Goal: Task Accomplishment & Management: Manage account settings

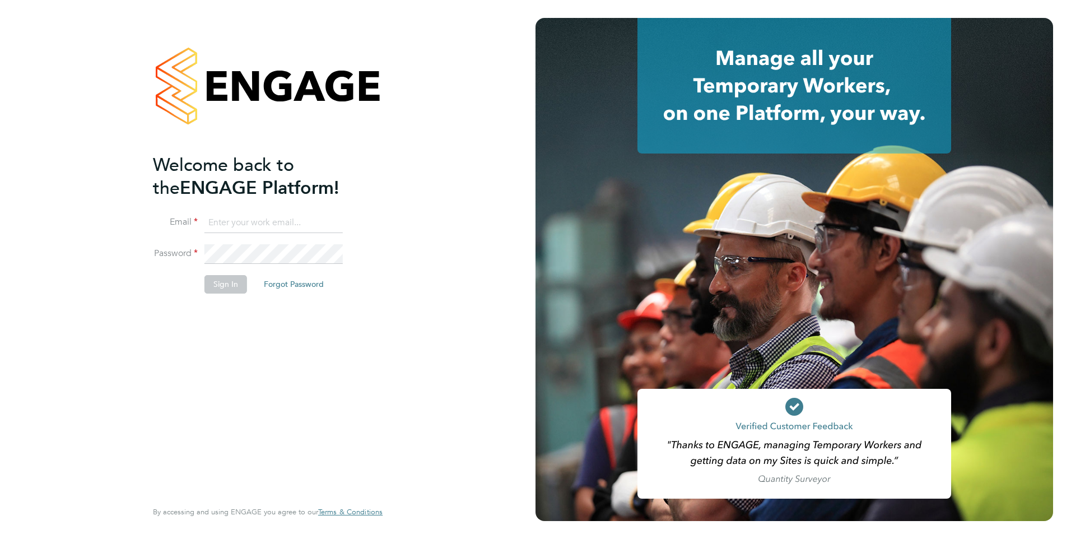
type input "[EMAIL_ADDRESS][DOMAIN_NAME]"
click at [221, 281] on button "Sign In" at bounding box center [225, 284] width 43 height 18
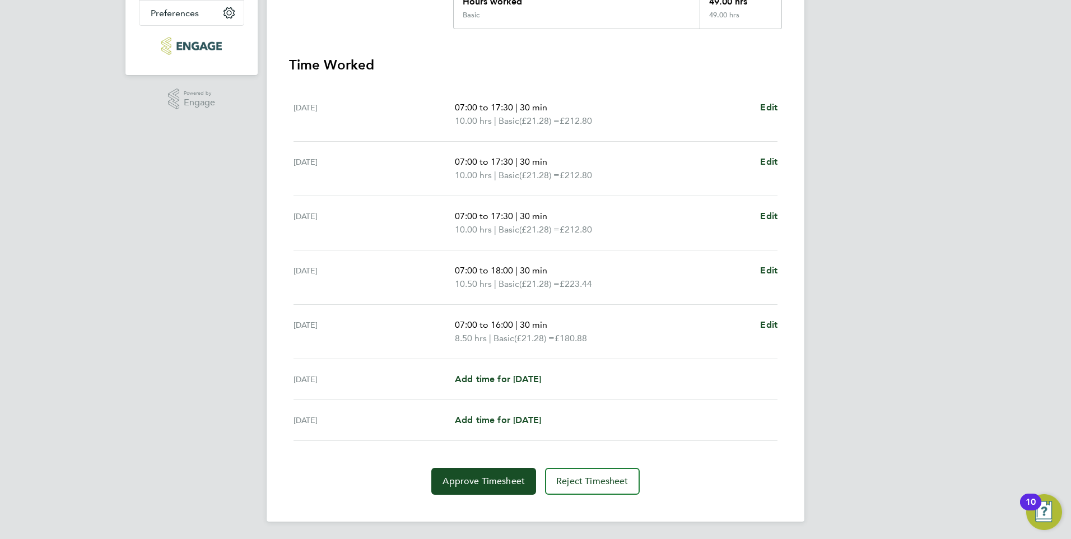
scroll to position [280, 0]
click at [500, 479] on span "Approve Timesheet" at bounding box center [484, 480] width 82 height 11
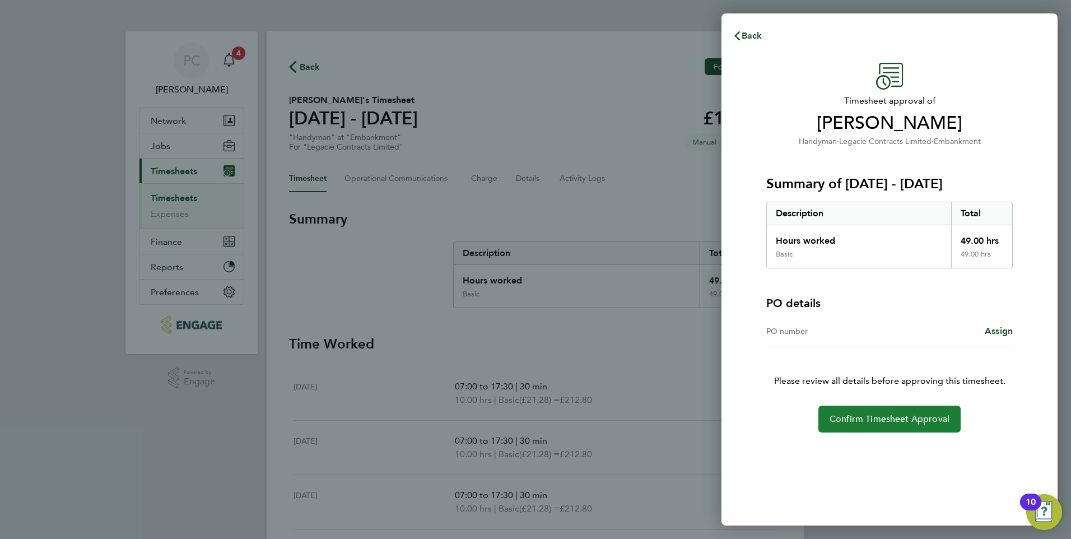
click at [879, 424] on span "Confirm Timesheet Approval" at bounding box center [890, 418] width 120 height 11
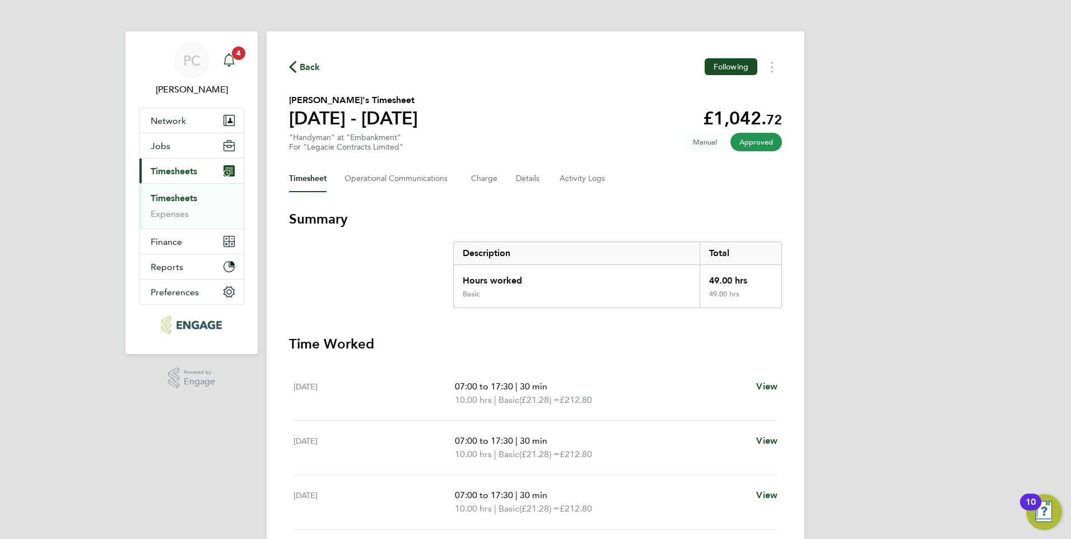
click at [226, 59] on icon "Main navigation" at bounding box center [228, 59] width 13 height 13
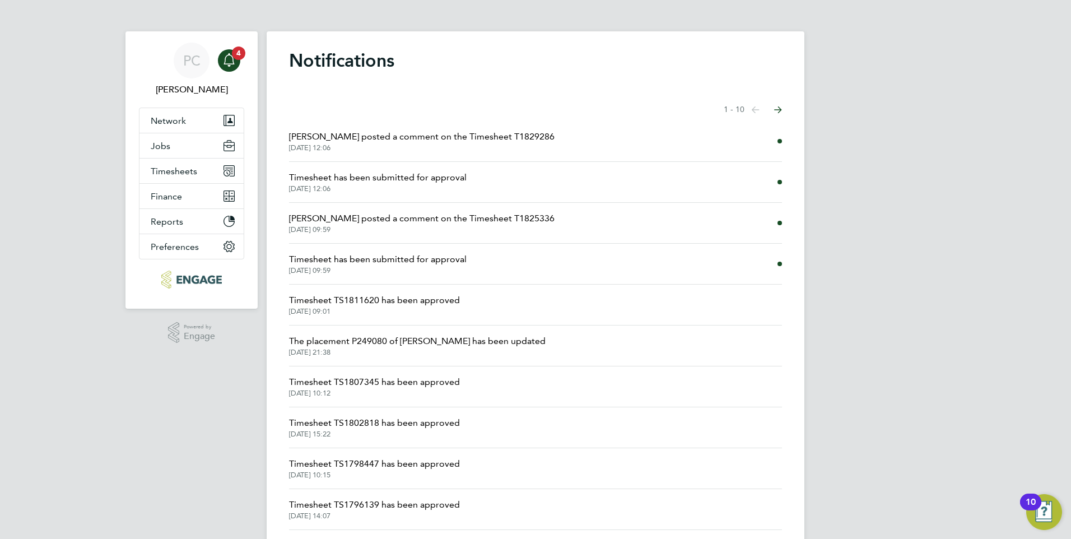
click at [614, 218] on li "[PERSON_NAME] posted a comment on the Timesheet T1825336 [DATE] 09:59" at bounding box center [535, 223] width 493 height 41
click at [596, 265] on li "Timesheet has been submitted for approval [DATE] 09:59" at bounding box center [535, 264] width 493 height 41
click at [591, 216] on li "[PERSON_NAME] posted a comment on the Timesheet T1825336 [DATE] 09:59" at bounding box center [535, 223] width 493 height 41
click at [774, 109] on icon "Select page of notifications list" at bounding box center [778, 109] width 8 height 7
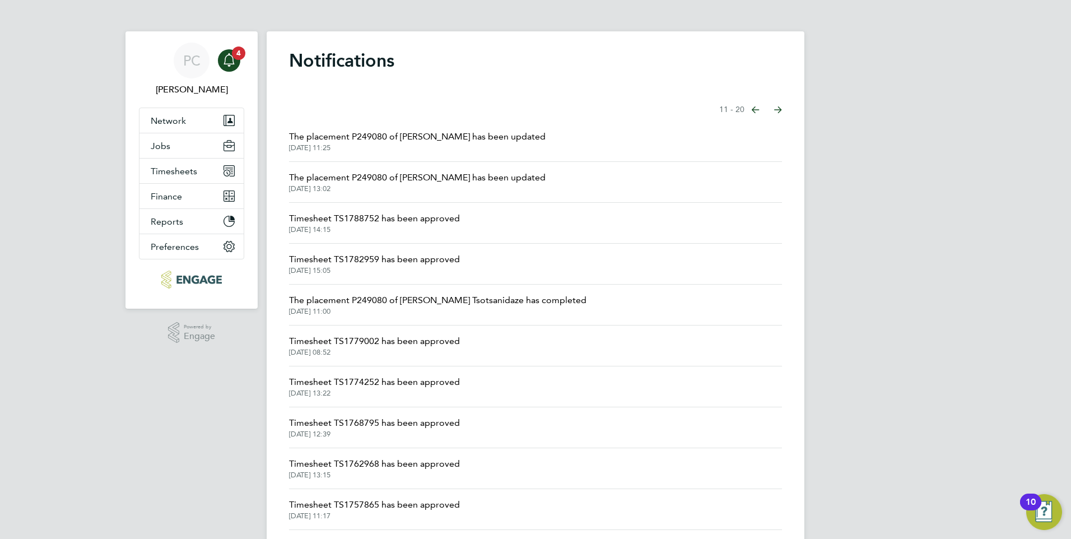
drag, startPoint x: 750, startPoint y: 110, endPoint x: 743, endPoint y: 120, distance: 12.6
click at [750, 110] on button "Previous page" at bounding box center [756, 110] width 22 height 22
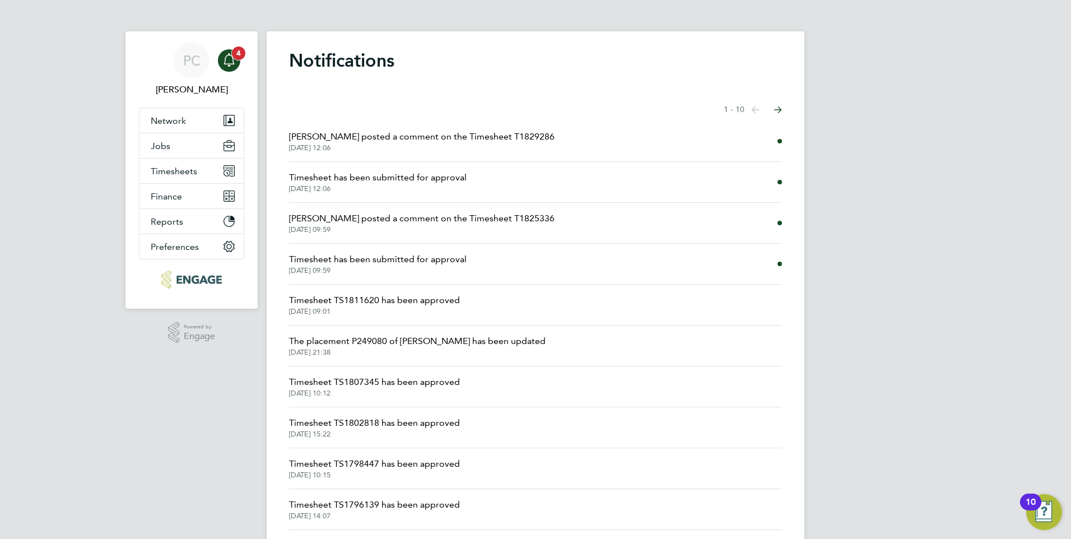
click at [229, 61] on icon "Main navigation" at bounding box center [228, 59] width 13 height 13
